Goal: Information Seeking & Learning: Learn about a topic

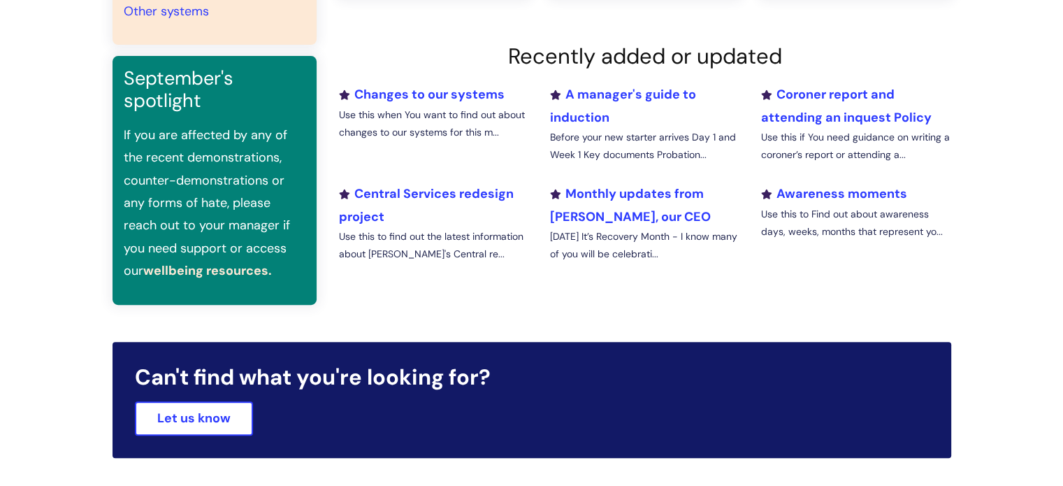
scroll to position [489, 0]
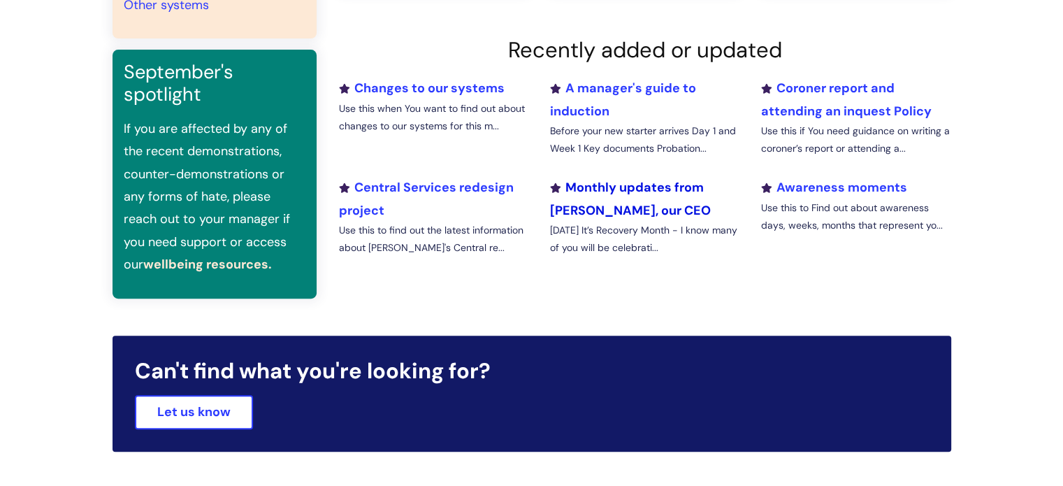
click at [631, 188] on link "Monthly updates from Simon, our CEO" at bounding box center [629, 198] width 161 height 39
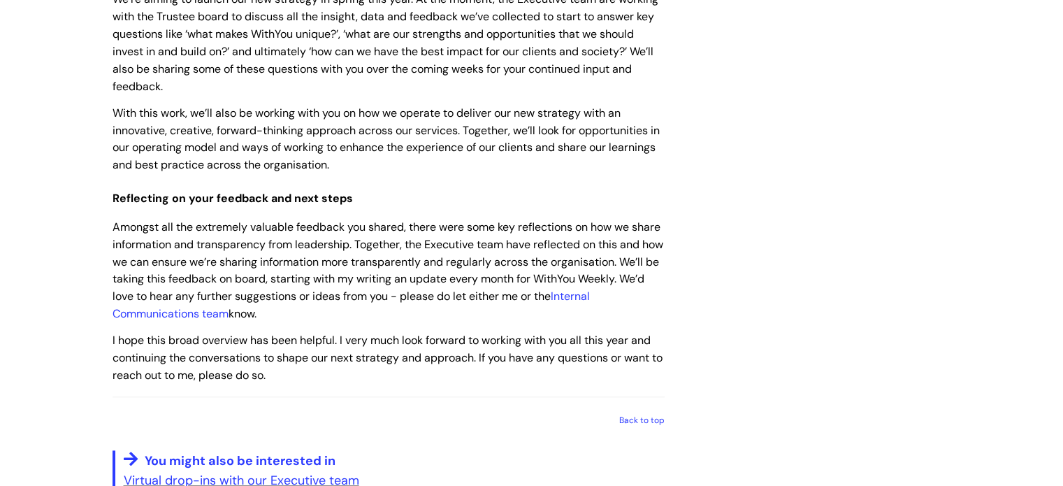
scroll to position [6920, 0]
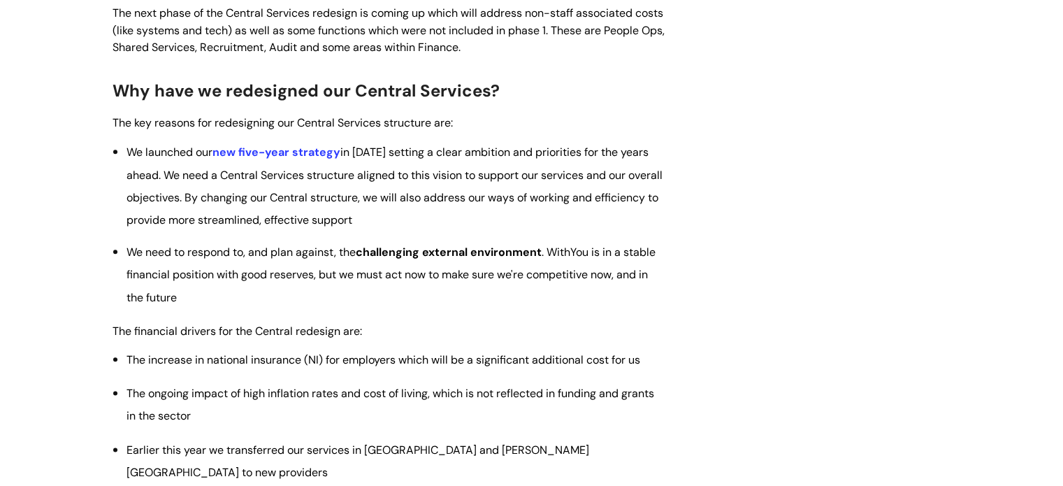
scroll to position [1608, 0]
